Goal: Transaction & Acquisition: Book appointment/travel/reservation

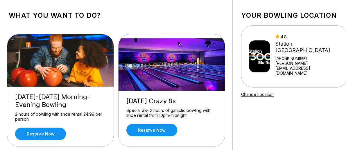
scroll to position [29, 0]
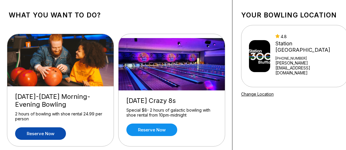
click at [64, 136] on link "Reserve now" at bounding box center [40, 133] width 51 height 12
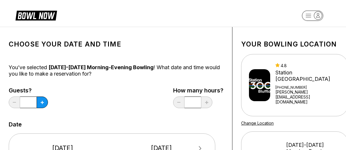
click at [63, 99] on div "Guests? * How many hours? *" at bounding box center [116, 99] width 214 height 24
click at [48, 100] on button at bounding box center [42, 102] width 11 height 12
type input "*"
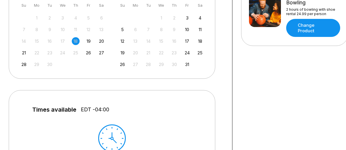
scroll to position [145, 0]
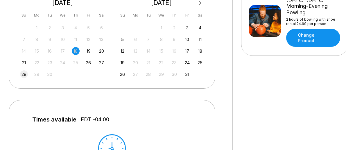
click at [28, 73] on div "28" at bounding box center [24, 74] width 8 height 8
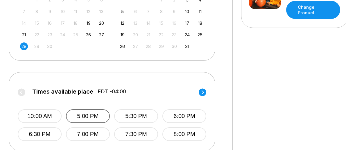
scroll to position [203, 0]
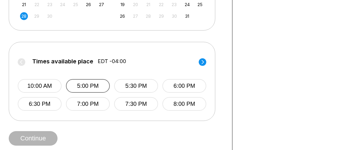
click at [104, 85] on button "5:00 PM" at bounding box center [88, 86] width 44 height 14
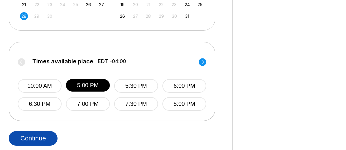
click at [40, 137] on button "Continue" at bounding box center [33, 138] width 49 height 15
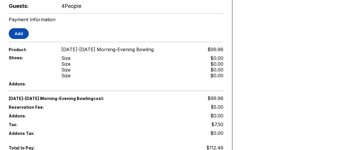
scroll to position [203, 0]
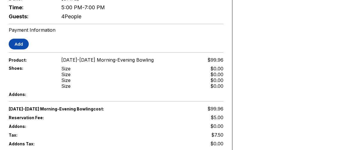
click at [29, 46] on button "Add" at bounding box center [19, 44] width 20 height 11
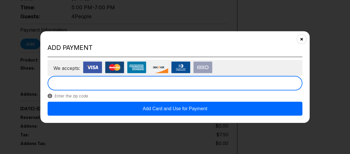
click at [193, 109] on button "Add Card and Use for Payment" at bounding box center [175, 109] width 255 height 14
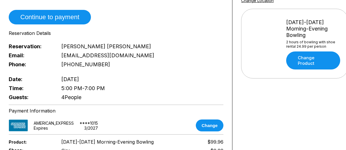
scroll to position [116, 0]
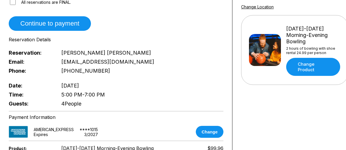
click at [194, 53] on div "Reservation: [PERSON_NAME]" at bounding box center [116, 52] width 214 height 9
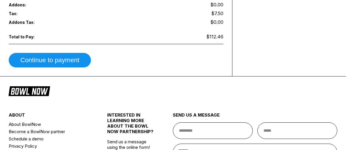
scroll to position [312, 0]
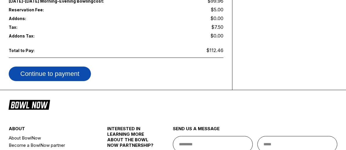
click at [79, 76] on button "Continue to payment" at bounding box center [50, 73] width 82 height 15
